Goal: Find contact information: Find contact information

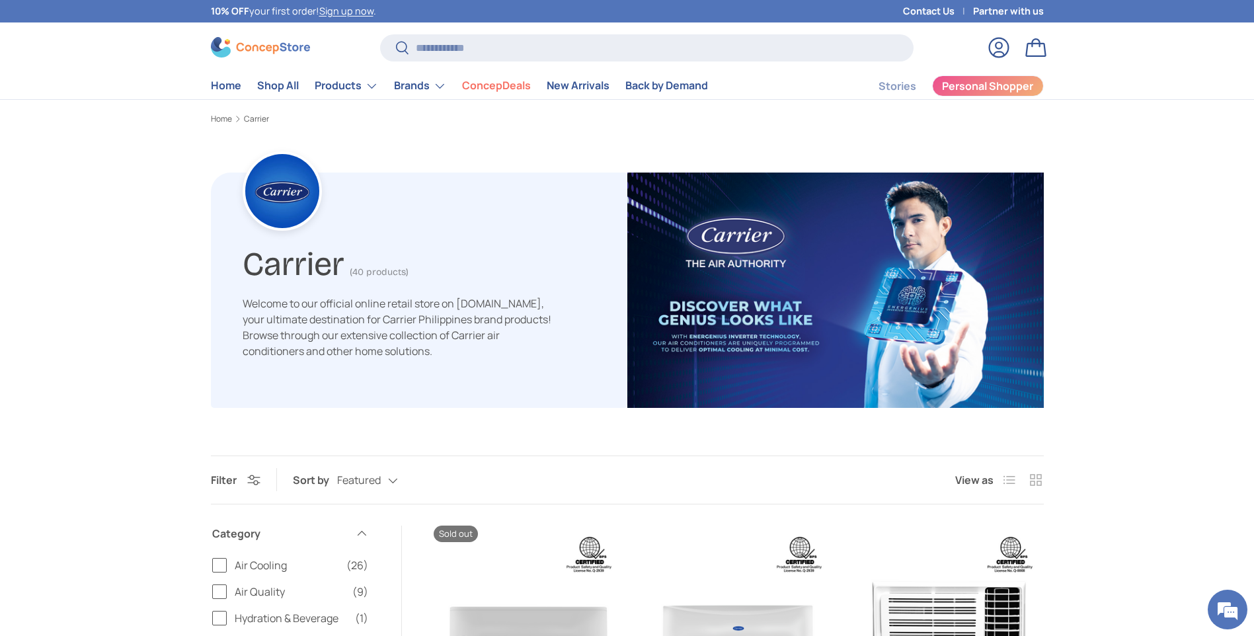
click at [932, 12] on link "Contact Us" at bounding box center [938, 11] width 70 height 15
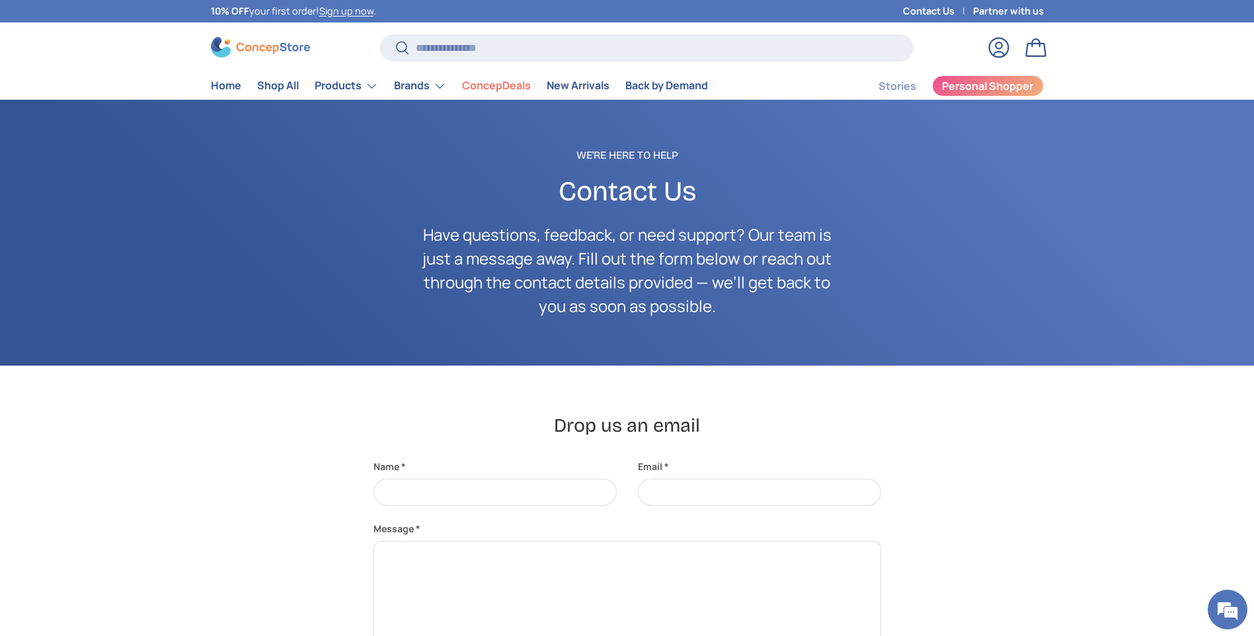
click at [1016, 5] on link "Partner with us" at bounding box center [1008, 11] width 71 height 15
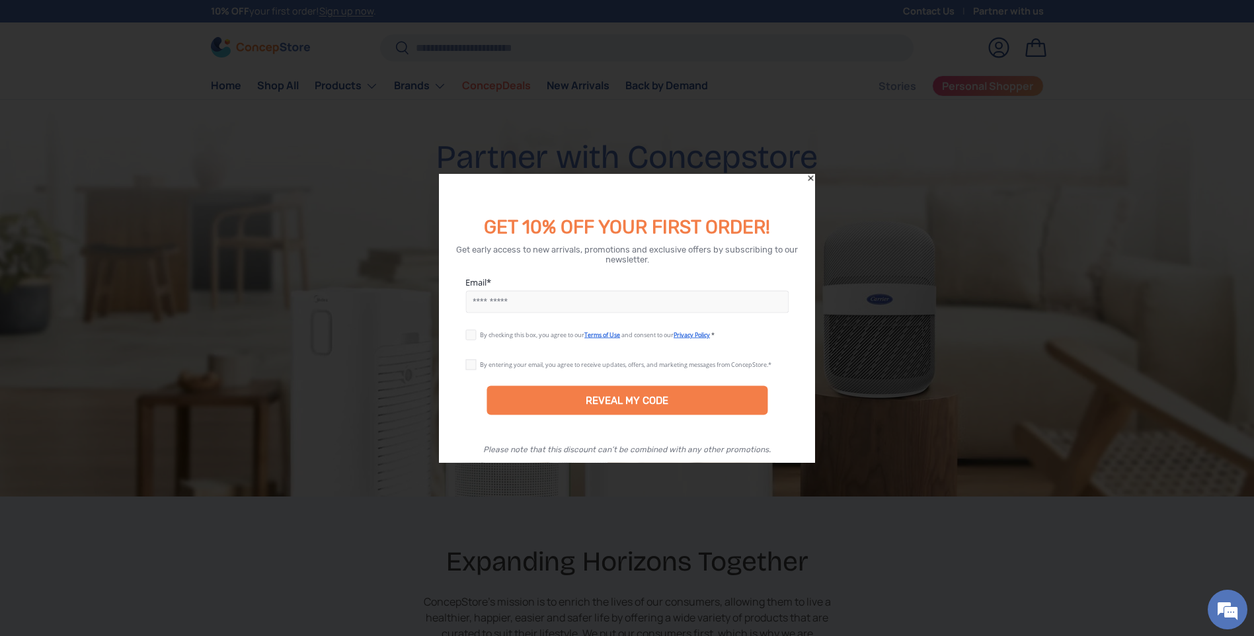
click at [809, 177] on icon "Close" at bounding box center [810, 177] width 5 height 5
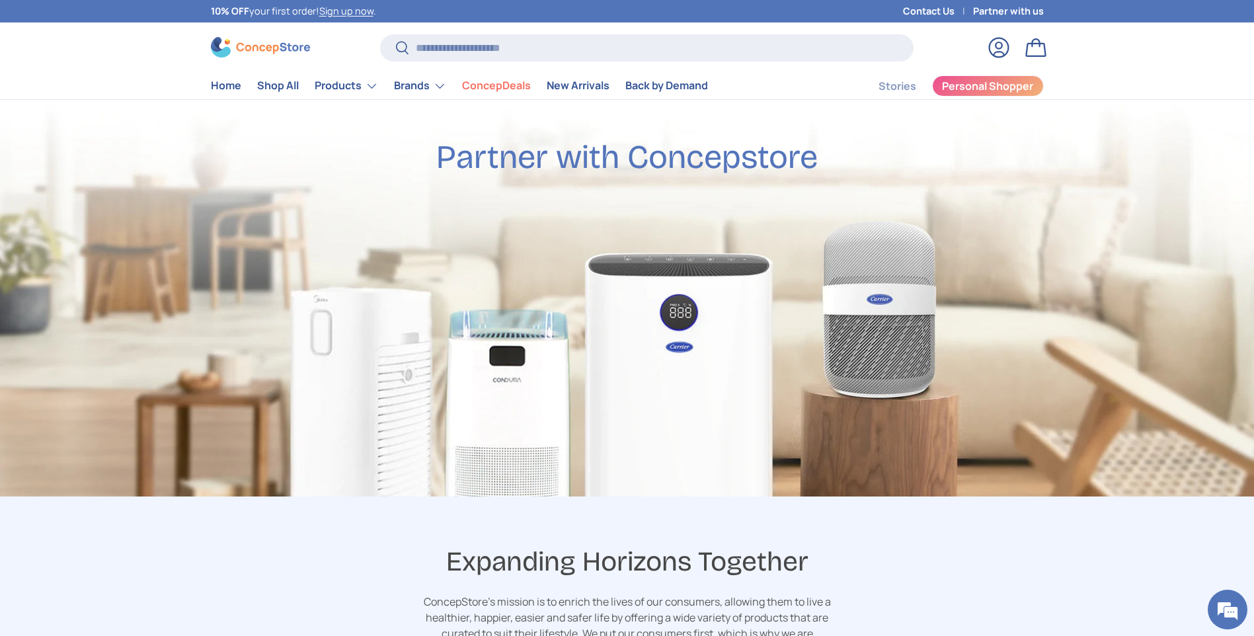
click at [940, 10] on link "Contact Us" at bounding box center [938, 11] width 70 height 15
